Goal: Task Accomplishment & Management: Use online tool/utility

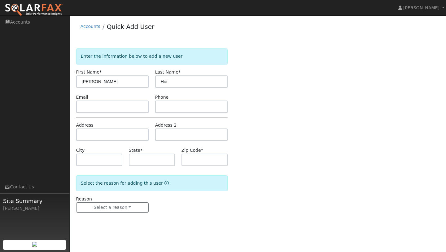
click at [191, 92] on form "Enter the information below to add a new user First Name * [PERSON_NAME] Last N…" at bounding box center [152, 136] width 152 height 176
click at [196, 78] on input "Hie" at bounding box center [191, 81] width 73 height 12
click at [194, 81] on input "Hie" at bounding box center [191, 81] width 73 height 12
type input "[PERSON_NAME]"
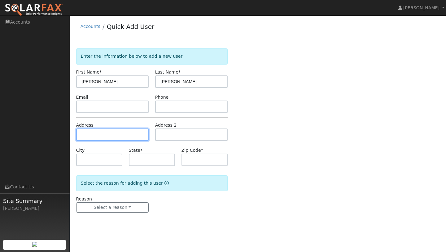
click at [123, 134] on input "text" at bounding box center [112, 134] width 73 height 12
type input "[STREET_ADDRESS]"
type input "Escalon"
type input "CA"
type input "95320"
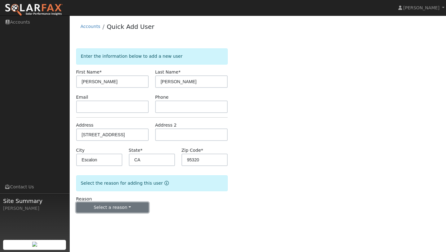
click at [115, 209] on button "Select a reason" at bounding box center [112, 207] width 73 height 11
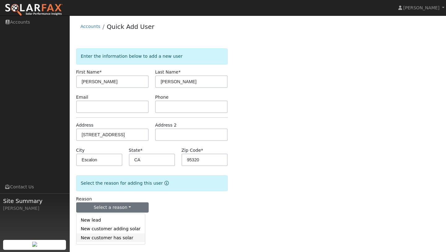
click at [135, 239] on link "New customer has solar" at bounding box center [111, 237] width 68 height 9
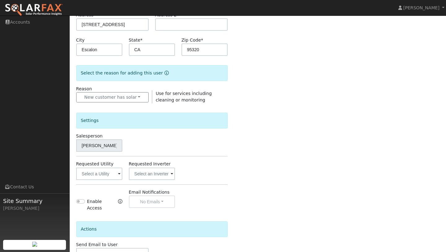
scroll to position [112, 0]
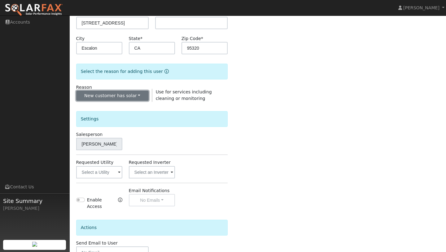
click at [140, 95] on button "New customer has solar" at bounding box center [112, 95] width 73 height 11
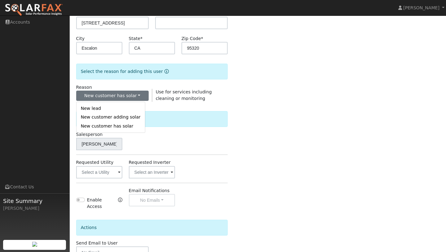
click at [160, 136] on div "Salesperson [PERSON_NAME]" at bounding box center [152, 140] width 158 height 19
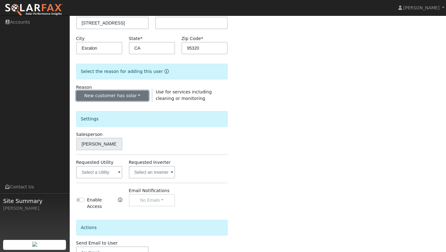
click at [123, 94] on button "New customer has solar" at bounding box center [112, 95] width 73 height 11
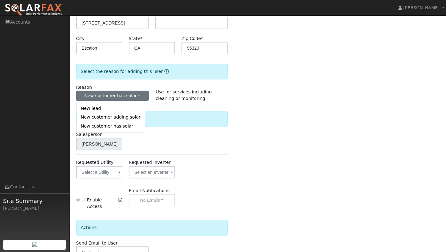
click at [170, 128] on div "Settings" at bounding box center [152, 121] width 158 height 20
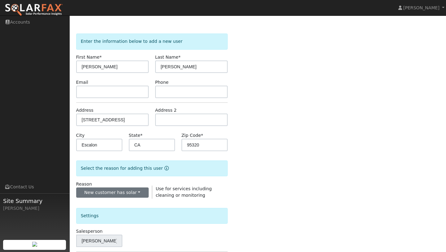
scroll to position [13, 0]
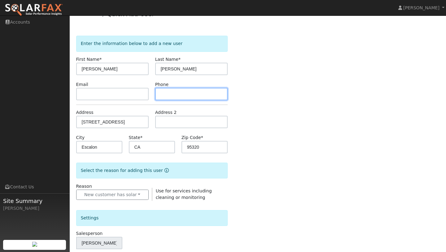
click at [192, 92] on input "text" at bounding box center [191, 94] width 73 height 12
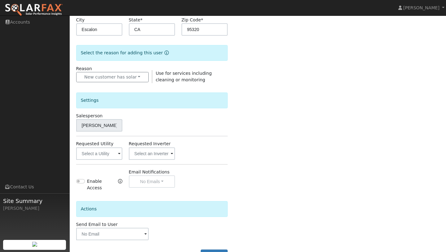
scroll to position [150, 0]
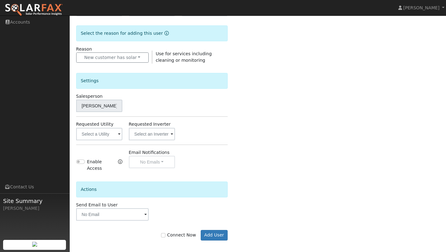
type input "2099688521"
click at [108, 134] on input "text" at bounding box center [99, 134] width 46 height 12
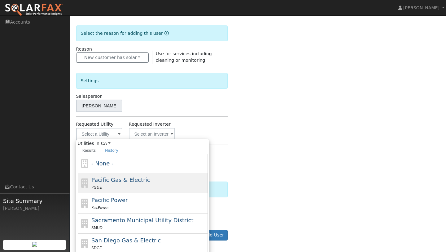
click at [114, 178] on span "Pacific Gas & Electric" at bounding box center [120, 179] width 59 height 7
type input "Pacific Gas & Electric"
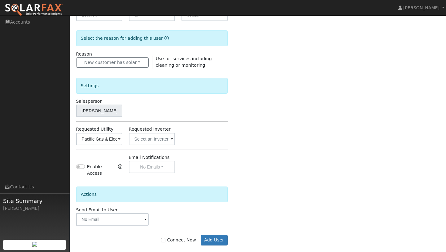
scroll to position [144, 0]
click at [134, 65] on button "New customer has solar" at bounding box center [112, 63] width 73 height 11
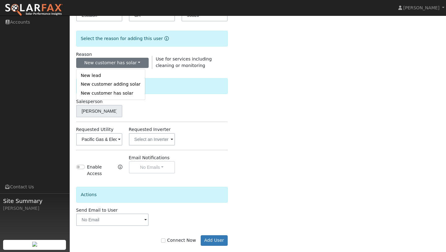
click at [250, 98] on div "Enter the information below to add a new user First Name * [PERSON_NAME] Last N…" at bounding box center [258, 81] width 364 height 354
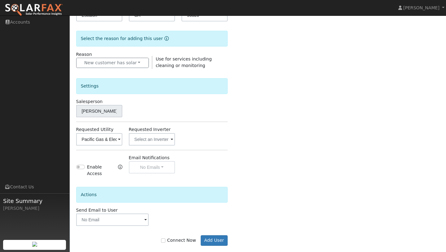
scroll to position [150, 0]
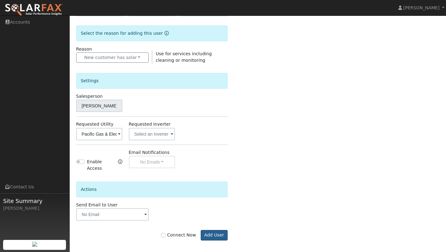
click at [215, 231] on button "Add User" at bounding box center [214, 235] width 27 height 11
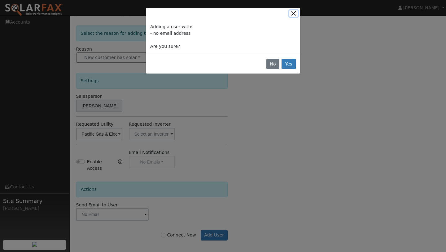
click at [296, 11] on button "Close" at bounding box center [293, 13] width 9 height 7
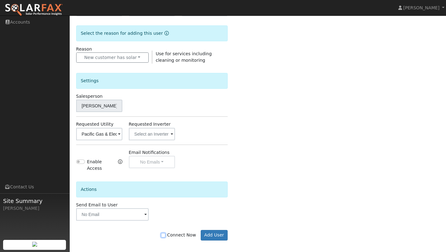
click at [165, 233] on input "Connect Now" at bounding box center [163, 235] width 4 height 4
checkbox input "true"
click at [213, 231] on button "Add User" at bounding box center [214, 235] width 27 height 11
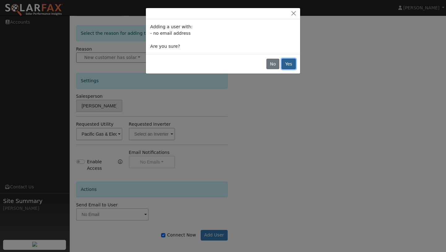
click at [292, 64] on button "Yes" at bounding box center [289, 64] width 14 height 11
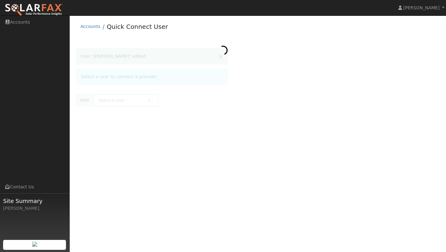
type input "[PERSON_NAME]"
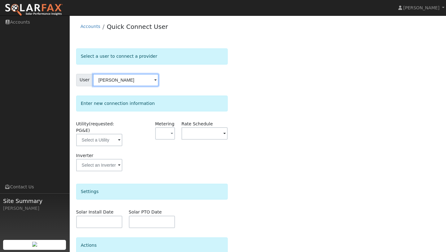
scroll to position [55, 0]
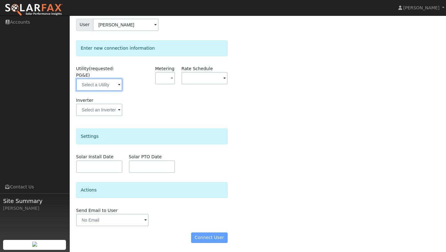
click at [112, 88] on input "text" at bounding box center [99, 84] width 46 height 12
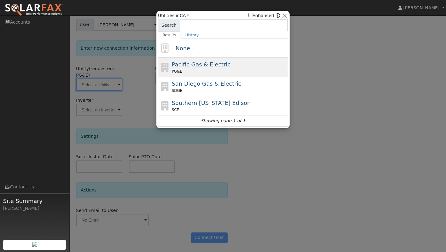
click at [204, 62] on span "Pacific Gas & Electric" at bounding box center [201, 64] width 59 height 7
type input "PG&E"
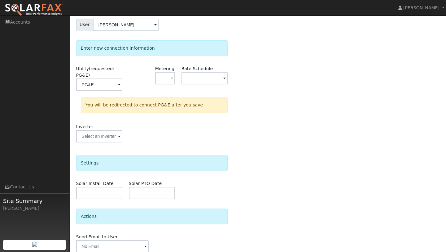
scroll to position [82, 0]
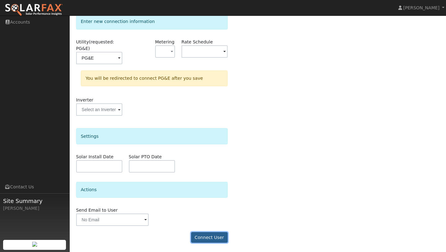
click at [202, 237] on button "Connect User" at bounding box center [209, 237] width 37 height 11
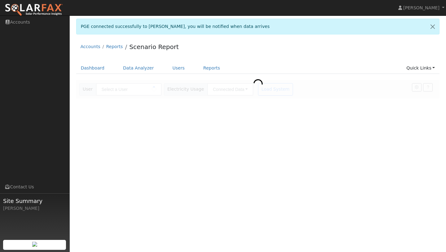
type input "[PERSON_NAME]"
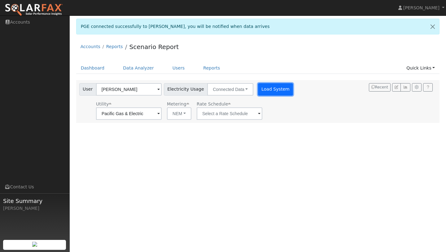
click at [270, 90] on button "Load System" at bounding box center [275, 89] width 35 height 12
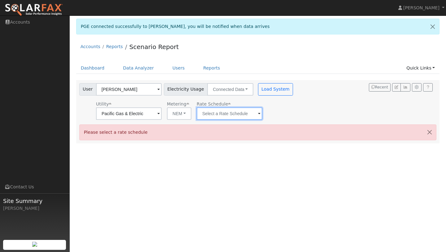
click at [214, 119] on input "text" at bounding box center [230, 113] width 66 height 12
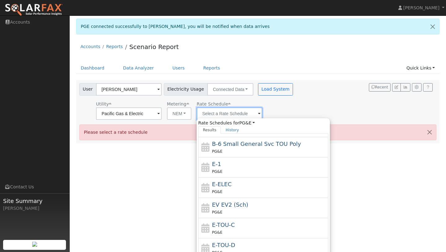
scroll to position [97, 0]
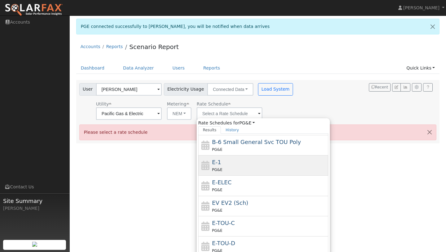
click at [230, 169] on div "PG&E" at bounding box center [269, 169] width 115 height 7
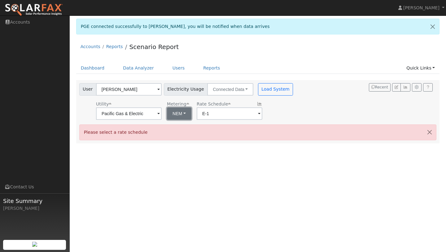
click at [178, 115] on button "NEM" at bounding box center [179, 113] width 24 height 12
click at [283, 122] on div "User Paul Hiemstra Account Default Account Default Account 14141 Lone Tree Road…" at bounding box center [258, 111] width 364 height 63
click at [234, 116] on input "E-1" at bounding box center [230, 113] width 66 height 12
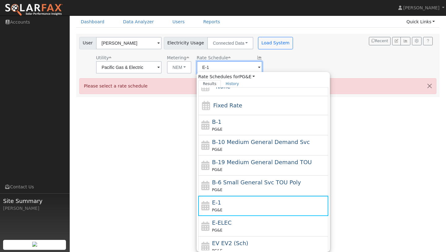
scroll to position [0, 0]
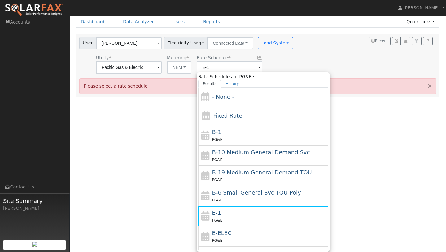
click at [388, 120] on div "User Profile First name Last name Email Email Notifications No Emails No Emails…" at bounding box center [258, 87] width 376 height 236
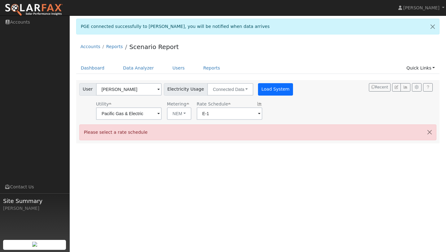
click at [280, 90] on button "Load System" at bounding box center [275, 89] width 35 height 12
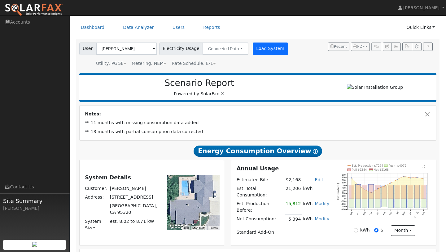
scroll to position [44, 0]
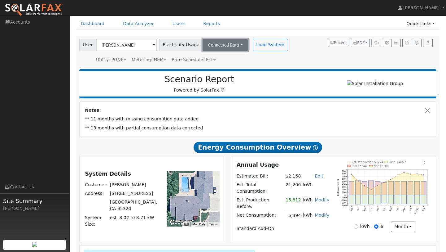
click at [235, 45] on button "Connected Data" at bounding box center [226, 45] width 46 height 12
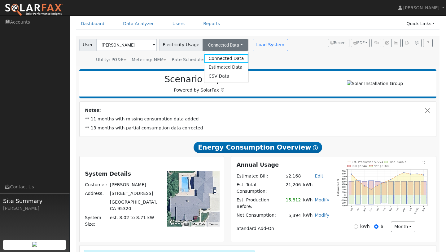
click at [246, 55] on div "Utility: PG&E Pacific Gas & Electric Metering: NEM NEM NEM NBT Rate Schedule: E…" at bounding box center [184, 58] width 213 height 9
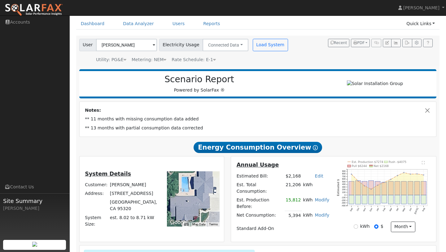
click at [194, 61] on span "Rate Schedule: E-1" at bounding box center [194, 59] width 44 height 5
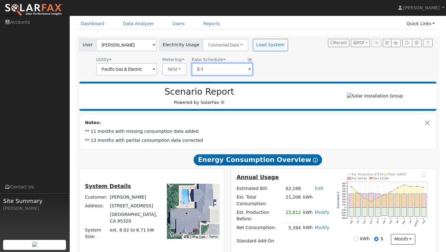
click at [233, 73] on input "E-1" at bounding box center [222, 69] width 61 height 12
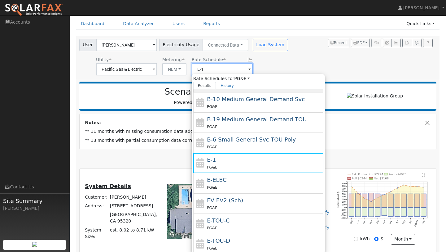
scroll to position [63, 0]
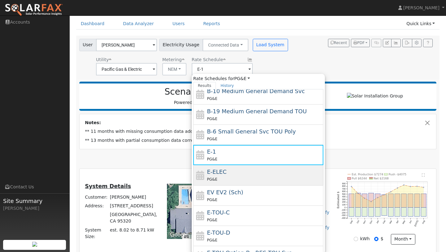
click at [246, 178] on div "PG&E" at bounding box center [264, 179] width 115 height 7
type input "E-ELEC"
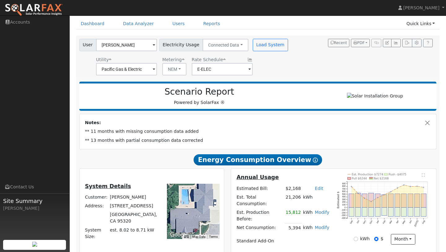
click at [264, 51] on div "User Paul Hiemstra Account Default Account Default Account 14141 Lone Tree Road…" at bounding box center [184, 57] width 213 height 37
click at [264, 45] on button "Load System" at bounding box center [270, 45] width 35 height 12
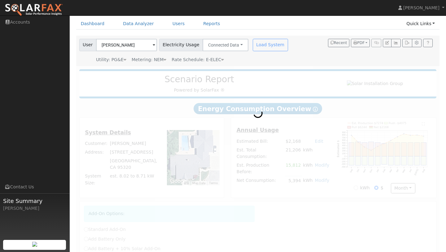
radio input "true"
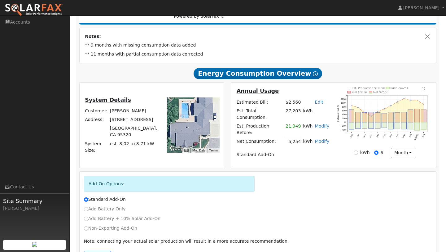
scroll to position [120, 0]
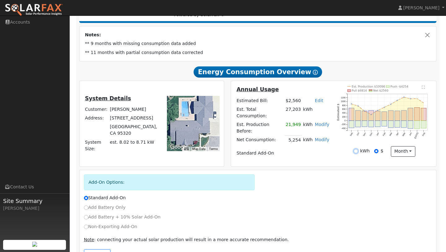
click at [356, 153] on input "kWh" at bounding box center [356, 151] width 4 height 4
radio input "true"
click at [377, 153] on input "$" at bounding box center [376, 151] width 4 height 4
radio input "true"
click at [358, 153] on input "kWh" at bounding box center [356, 151] width 4 height 4
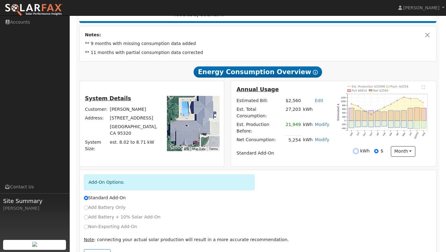
radio input "true"
radio input "false"
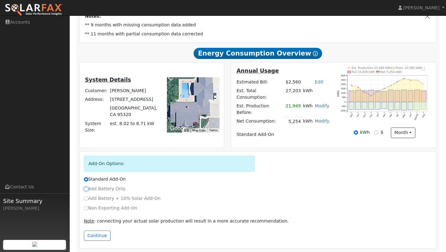
click at [87, 187] on input "Add Battery Only" at bounding box center [86, 189] width 4 height 4
radio input "true"
radio input "false"
click at [99, 234] on button "Continue" at bounding box center [97, 235] width 27 height 11
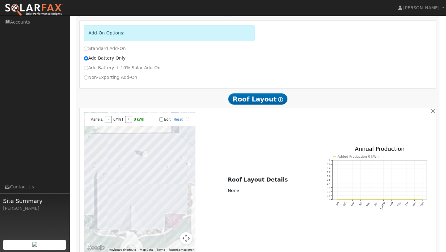
scroll to position [346, 0]
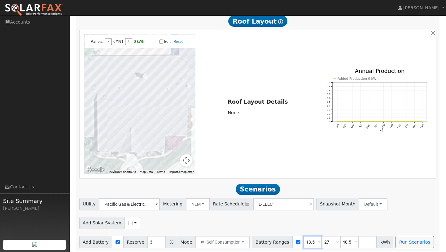
click at [306, 238] on input "13.5" at bounding box center [313, 241] width 19 height 12
type input "27"
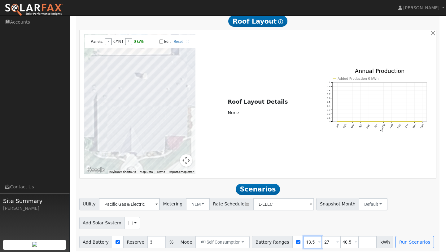
type input "40.5"
click at [306, 238] on input "27" at bounding box center [313, 241] width 19 height 12
type input "40.5"
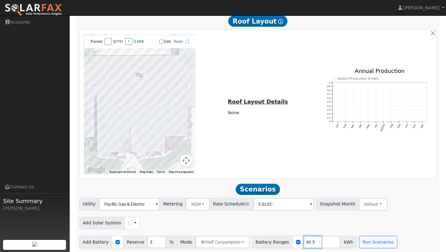
click at [306, 238] on input "40.5" at bounding box center [313, 241] width 19 height 12
type input "20"
type input "30"
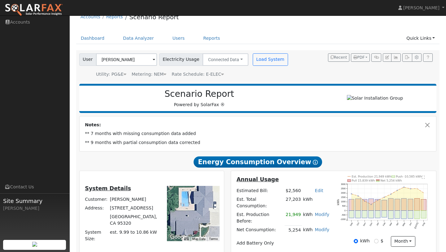
scroll to position [28, 0]
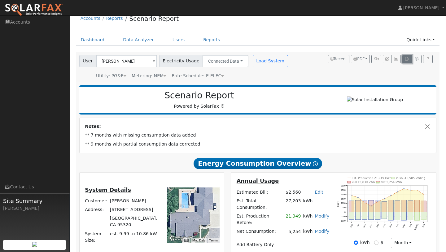
click at [407, 60] on icon "button" at bounding box center [407, 59] width 5 height 4
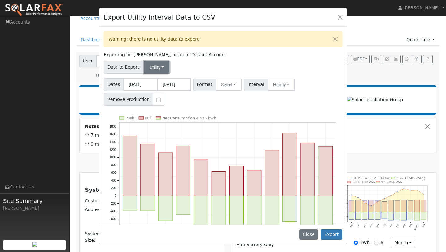
click at [156, 65] on button "Utility" at bounding box center [157, 67] width 26 height 12
click at [167, 89] on link "Solar" at bounding box center [162, 89] width 43 height 9
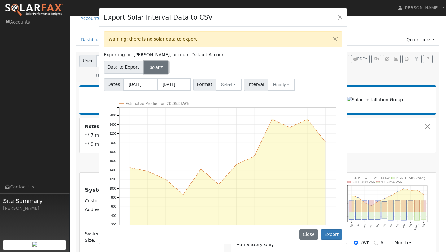
click at [159, 67] on button "Solar" at bounding box center [156, 67] width 25 height 12
click at [160, 81] on link "Utility" at bounding box center [162, 81] width 43 height 9
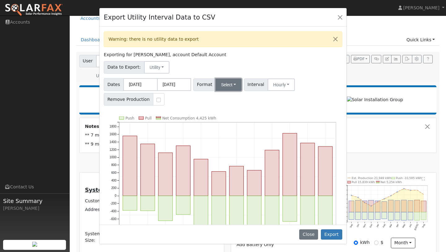
click at [233, 79] on button "Select" at bounding box center [229, 84] width 26 height 12
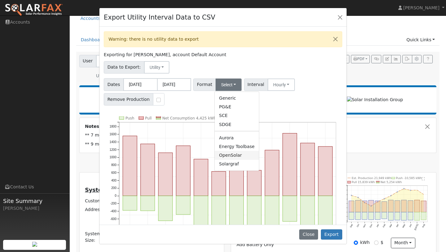
click at [241, 155] on link "OpenSolar" at bounding box center [237, 155] width 44 height 9
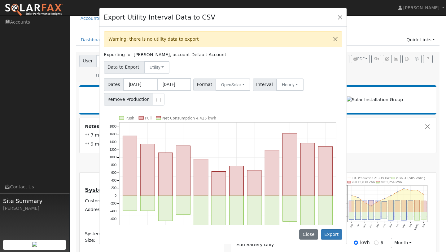
click at [291, 77] on div "Dates 09/01/2024 08/31/2025 Format OpenSolar Generic PG&E SCE SDGE Aurora Energ…" at bounding box center [223, 90] width 241 height 29
click at [290, 84] on button "Hourly" at bounding box center [290, 84] width 28 height 12
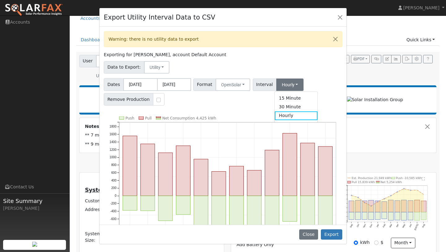
click at [308, 64] on div "Data to Export: Utility Utility Solar" at bounding box center [223, 66] width 241 height 15
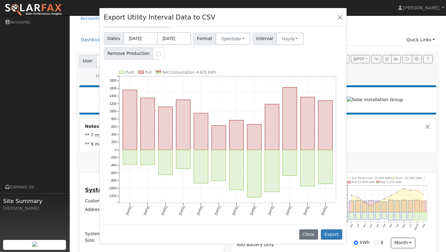
scroll to position [0, 0]
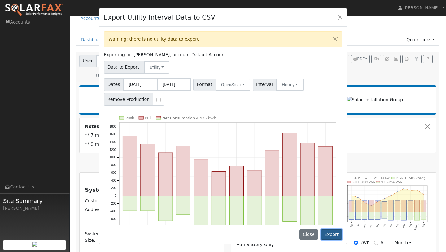
click at [330, 232] on button "Export" at bounding box center [331, 234] width 21 height 11
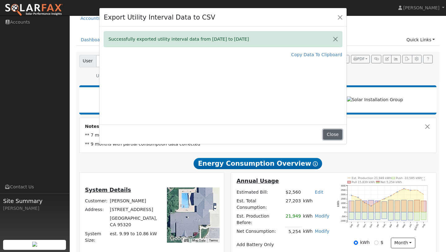
click at [338, 132] on button "Close" at bounding box center [332, 134] width 19 height 11
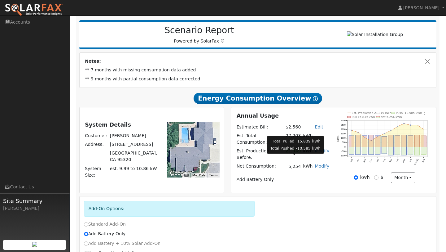
scroll to position [94, 0]
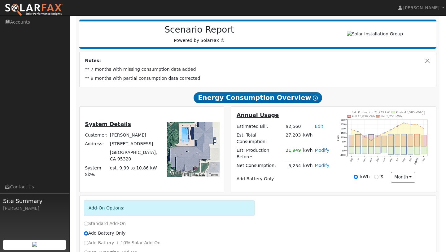
click at [421, 115] on icon "Est. Production 21,949 kWh Push -10,585 kWh Pull 15,839 kWh Net 5,254 kWh Sep O…" at bounding box center [384, 142] width 95 height 62
click at [425, 115] on text "" at bounding box center [423, 113] width 3 height 4
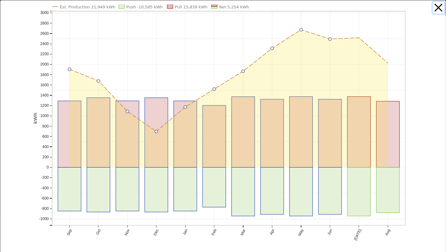
click at [440, 10] on button "button" at bounding box center [439, 8] width 12 height 12
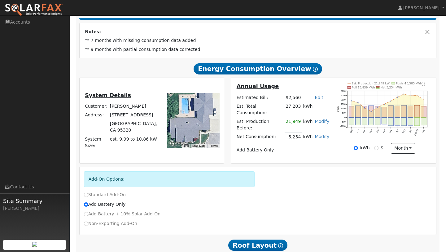
scroll to position [137, 0]
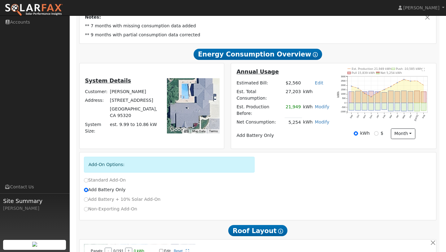
click at [90, 205] on label "Non-Exporting Add-On" at bounding box center [110, 208] width 53 height 7
click at [88, 207] on input "Non-Exporting Add-On" at bounding box center [86, 209] width 4 height 4
radio input "true"
radio input "false"
checkbox input "true"
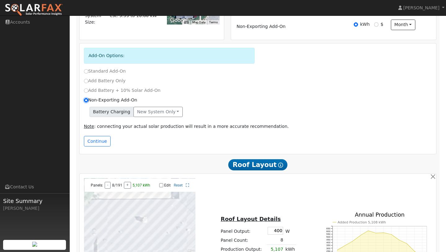
scroll to position [247, 0]
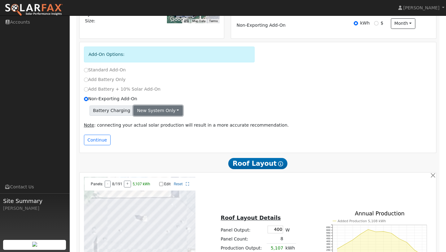
click at [171, 107] on button "New system only" at bounding box center [158, 110] width 49 height 11
click at [185, 108] on div "Battery Charging New system only New system only Both systems" at bounding box center [258, 110] width 348 height 11
click at [157, 109] on button "New system only" at bounding box center [158, 110] width 49 height 11
click at [89, 68] on label "Standard Add-On" at bounding box center [105, 70] width 42 height 7
click at [88, 68] on input "Standard Add-On" at bounding box center [86, 70] width 4 height 4
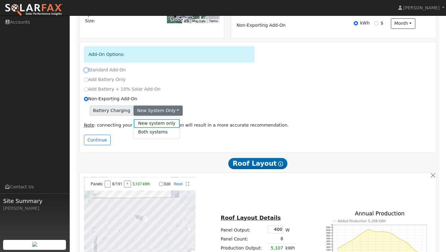
radio input "true"
radio input "false"
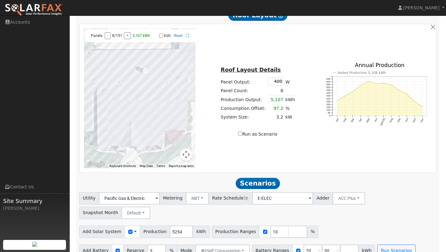
scroll to position [383, 0]
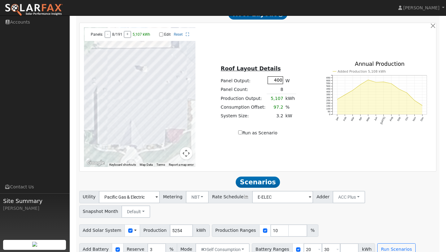
click at [279, 78] on input "400" at bounding box center [275, 80] width 15 height 8
type input "440"
click at [305, 70] on div "Roof Layout Details Panel Output: 440 W Panel Count: 7 Production Output: 4,917…" at bounding box center [258, 97] width 118 height 78
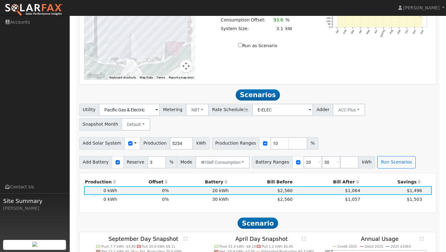
scroll to position [474, 0]
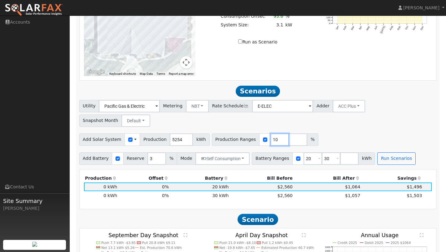
click at [270, 133] on input "10" at bounding box center [279, 139] width 19 height 12
type input "110"
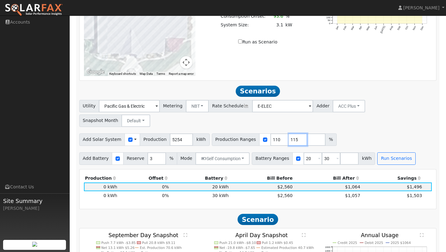
type input "115"
click at [307, 133] on input "number" at bounding box center [316, 139] width 19 height 12
type input "125"
click at [401, 152] on button "Run Scenarios" at bounding box center [396, 158] width 38 height 12
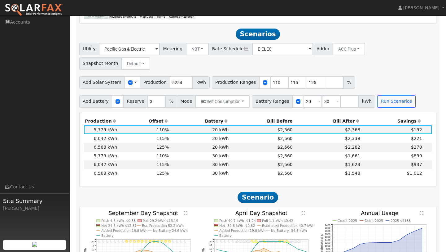
scroll to position [538, 0]
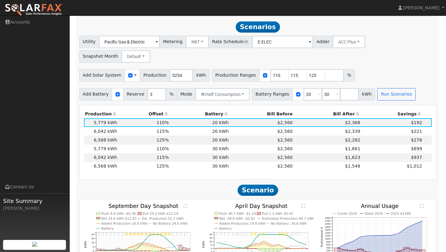
click at [355, 112] on icon at bounding box center [358, 114] width 6 height 4
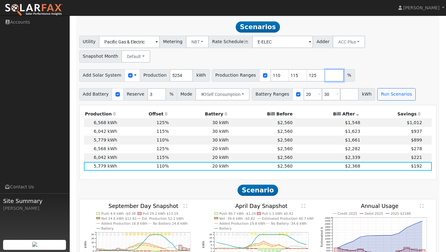
click at [325, 69] on input "number" at bounding box center [334, 75] width 19 height 12
type input "150"
click at [270, 69] on input "110" at bounding box center [279, 75] width 19 height 12
type input "115"
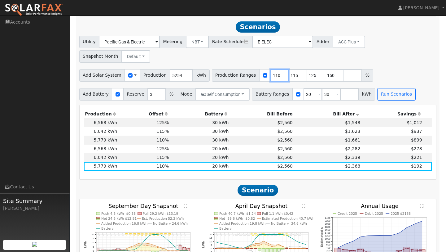
type input "125"
type input "150"
click at [270, 69] on input "115" at bounding box center [279, 75] width 19 height 12
type input "125"
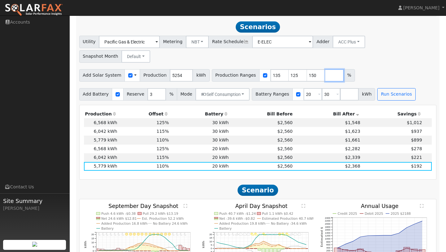
type input "135"
click at [325, 69] on input "number" at bounding box center [334, 75] width 19 height 12
click at [270, 69] on input "125" at bounding box center [279, 75] width 19 height 12
type input "135"
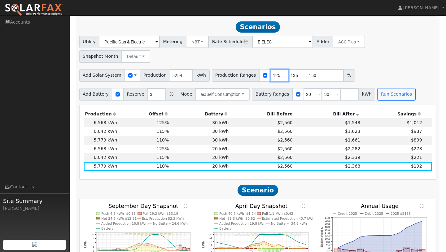
type input "150"
type input "135"
click at [307, 69] on input "number" at bounding box center [316, 75] width 19 height 12
type input "165"
click at [389, 88] on button "Run Scenarios" at bounding box center [396, 94] width 38 height 12
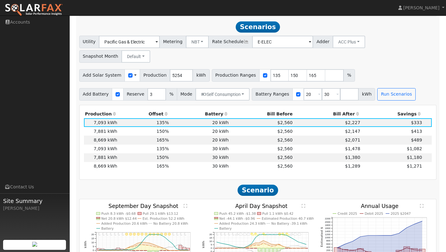
click at [355, 112] on icon at bounding box center [358, 114] width 6 height 4
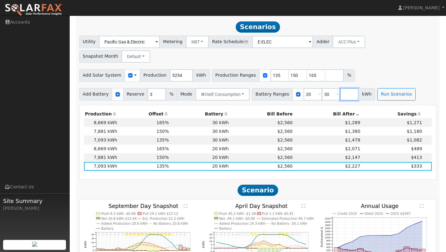
click at [343, 88] on input "number" at bounding box center [349, 94] width 19 height 12
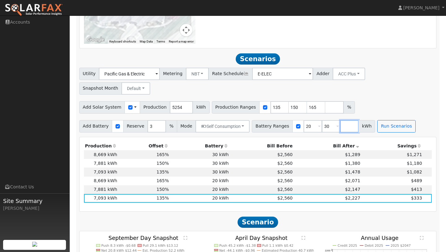
scroll to position [507, 0]
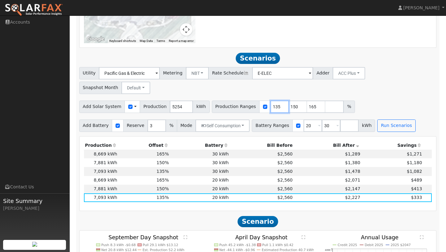
click at [270, 100] on input "135" at bounding box center [279, 106] width 19 height 12
type input "150"
type input "165"
type input "150"
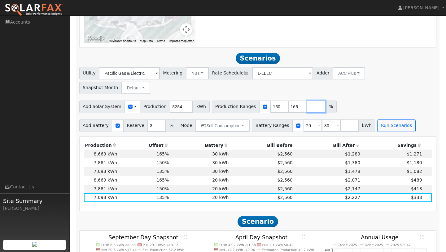
click at [307, 100] on input "number" at bounding box center [316, 106] width 19 height 12
type input "200"
click at [304, 119] on input "20" at bounding box center [313, 125] width 19 height 12
type input "30"
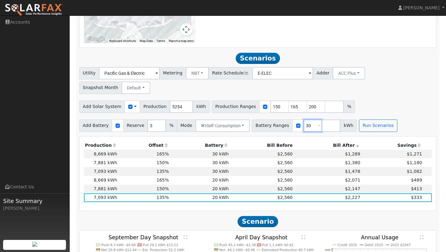
type input "30"
click at [322, 119] on input "number" at bounding box center [331, 125] width 19 height 12
type input "40"
click at [340, 119] on input "number" at bounding box center [349, 125] width 19 height 12
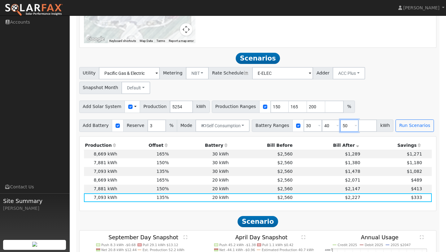
type input "50"
click at [358, 119] on input "number" at bounding box center [367, 125] width 19 height 12
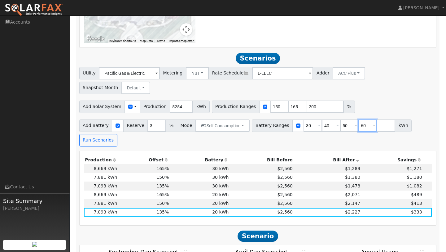
type input "60"
click at [385, 98] on div "Add Solar System Use CSV Data Production 5254 kWh Production Ranges 150 165 200…" at bounding box center [258, 105] width 360 height 15
click at [97, 134] on button "Run Scenarios" at bounding box center [98, 140] width 38 height 12
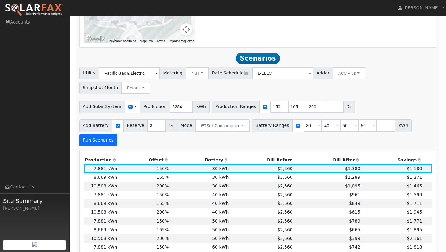
scroll to position [538, 0]
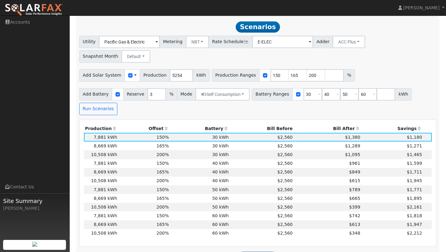
click at [362, 124] on th "Savings" at bounding box center [393, 128] width 62 height 9
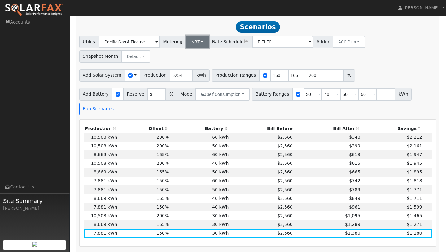
click at [188, 37] on button "NBT" at bounding box center [197, 42] width 23 height 12
click at [195, 51] on link "NEM" at bounding box center [200, 55] width 43 height 9
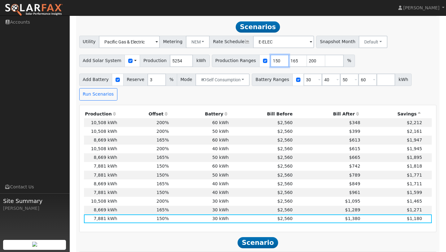
click at [270, 59] on input "150" at bounding box center [279, 61] width 19 height 12
type input "115"
click at [289, 58] on input "165" at bounding box center [298, 61] width 19 height 12
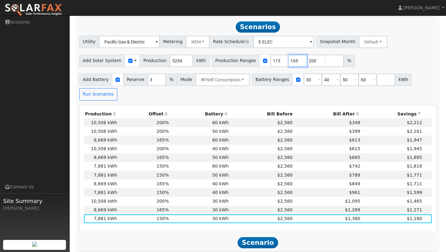
click at [289, 58] on input "165" at bounding box center [298, 61] width 19 height 12
type input "125"
click at [307, 58] on input "200" at bounding box center [316, 61] width 19 height 12
type input "135"
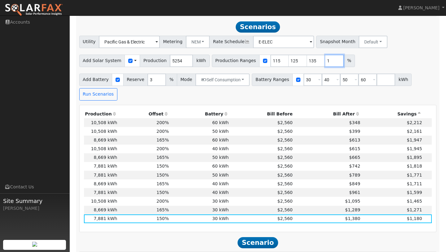
type input "1"
click at [333, 57] on input "1" at bounding box center [334, 61] width 19 height 12
type input "1"
type input "115"
type input "125"
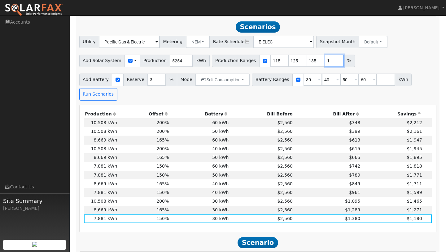
type input "135"
click at [270, 60] on input "1" at bounding box center [279, 61] width 19 height 12
type input "115"
type input "125"
type input "135"
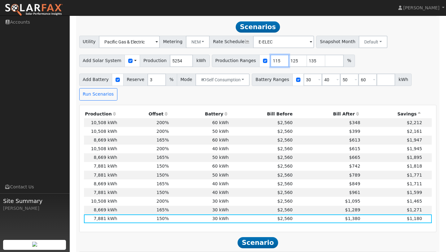
type input "115"
click at [325, 59] on input "number" at bounding box center [334, 61] width 19 height 12
type input "145"
click at [389, 63] on div "Add Solar System Use CSV Data Production 5254 kWh Production Ranges 115 125 135…" at bounding box center [258, 59] width 360 height 15
click at [378, 81] on input "number" at bounding box center [386, 79] width 19 height 12
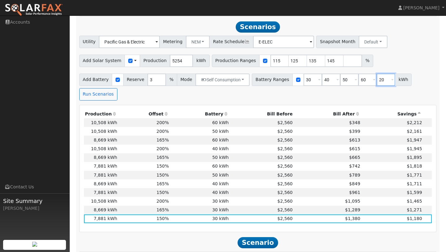
type input "20"
type input "30"
type input "40"
type input "50"
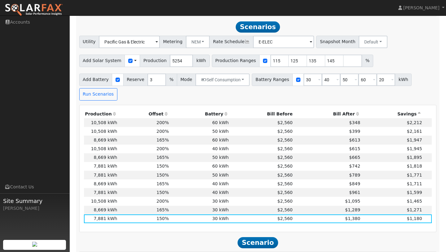
type input "60"
click at [404, 52] on div "Add Solar System Use CSV Data Production 5254 kWh Production Ranges 115 125 135…" at bounding box center [258, 59] width 360 height 15
click at [108, 95] on button "Run Scenarios" at bounding box center [98, 94] width 38 height 12
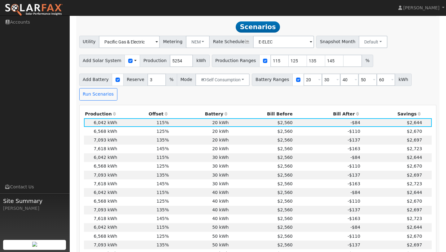
click at [348, 110] on th "Bill After" at bounding box center [328, 113] width 68 height 9
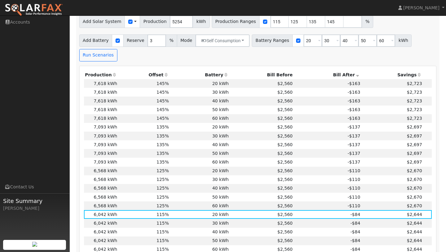
scroll to position [568, 0]
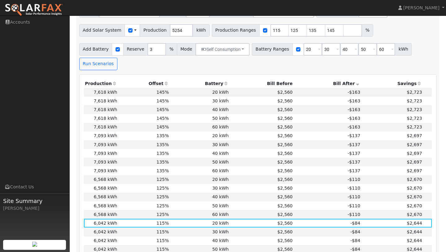
click at [347, 81] on th "Bill After" at bounding box center [328, 83] width 68 height 9
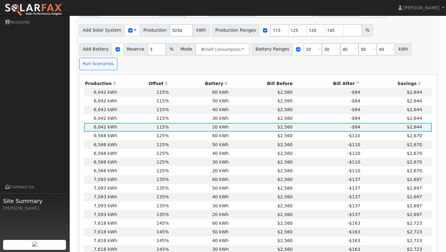
click at [349, 80] on th "Bill After" at bounding box center [328, 83] width 68 height 9
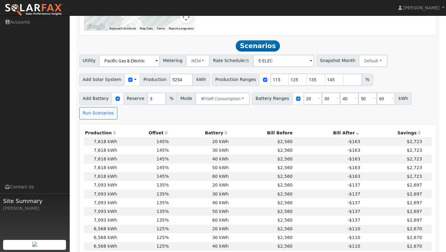
scroll to position [519, 0]
click at [359, 96] on input "50" at bounding box center [367, 98] width 19 height 12
type input "60"
click at [359, 96] on input "60" at bounding box center [367, 98] width 19 height 12
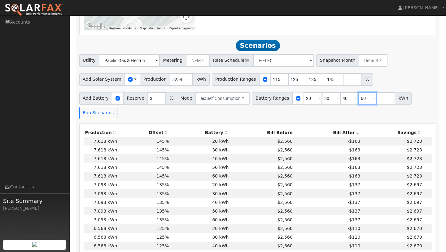
click at [359, 96] on input "60" at bounding box center [367, 98] width 19 height 12
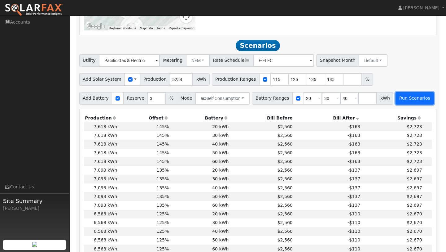
click at [405, 98] on button "Run Scenarios" at bounding box center [415, 98] width 38 height 12
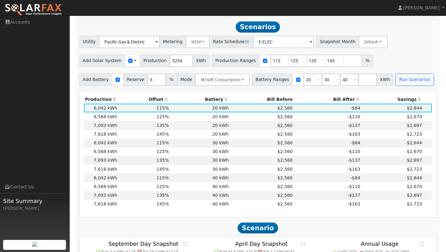
scroll to position [544, 0]
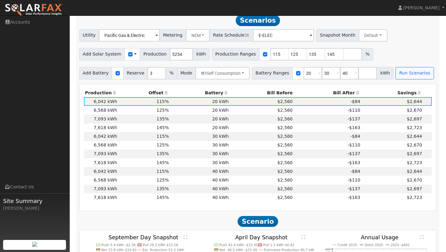
click at [355, 90] on icon at bounding box center [358, 92] width 6 height 4
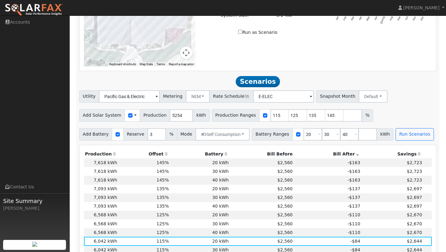
scroll to position [484, 0]
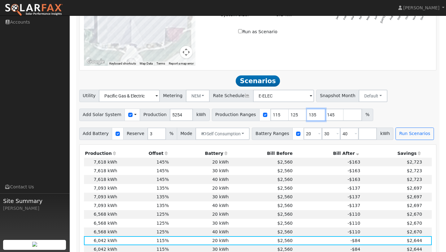
click at [307, 111] on input "135" at bounding box center [316, 114] width 19 height 12
type input "145"
click at [289, 112] on input "125" at bounding box center [298, 114] width 19 height 12
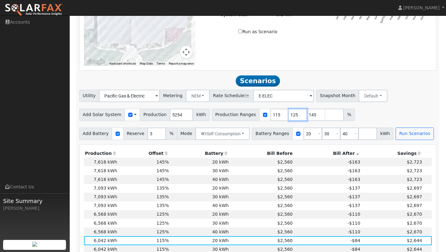
click at [289, 112] on input "125" at bounding box center [298, 114] width 19 height 12
type input "145"
click at [270, 113] on input "115" at bounding box center [279, 114] width 19 height 12
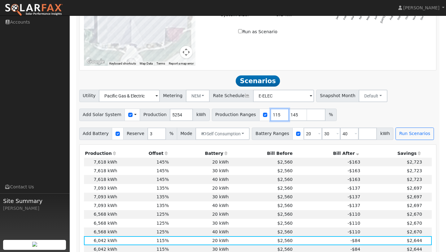
type input "145"
click at [270, 113] on input "145" at bounding box center [279, 114] width 19 height 12
type input "147"
click at [340, 131] on input "40" at bounding box center [349, 133] width 19 height 12
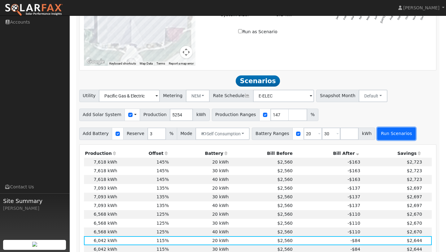
click at [402, 133] on button "Run Scenarios" at bounding box center [396, 133] width 38 height 12
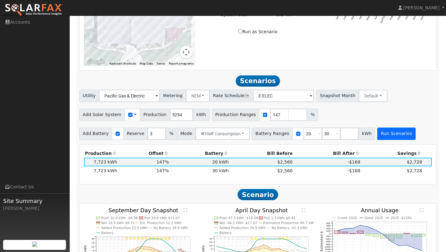
scroll to position [538, 0]
